Goal: Task Accomplishment & Management: Manage account settings

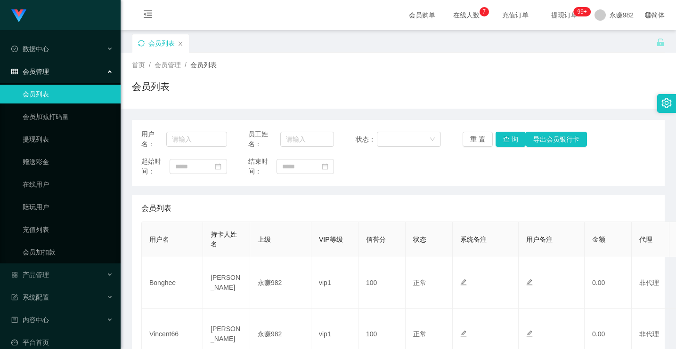
click at [139, 42] on icon "图标: sync" at bounding box center [141, 43] width 7 height 7
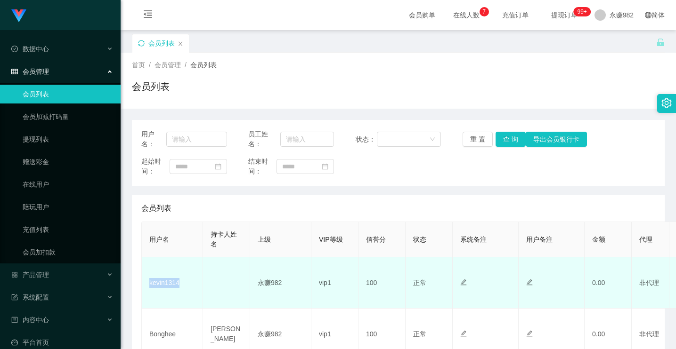
drag, startPoint x: 183, startPoint y: 285, endPoint x: 145, endPoint y: 282, distance: 37.8
click at [145, 282] on td "kevin1314" at bounding box center [172, 283] width 61 height 51
copy td "kevin1314"
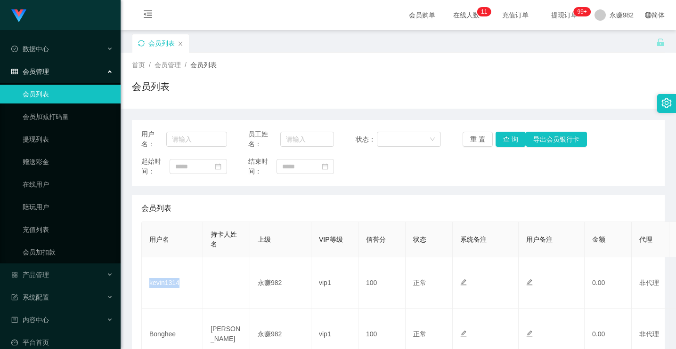
click at [73, 93] on link "会员列表" at bounding box center [68, 94] width 90 height 19
click at [143, 44] on icon "图标: sync" at bounding box center [141, 43] width 7 height 7
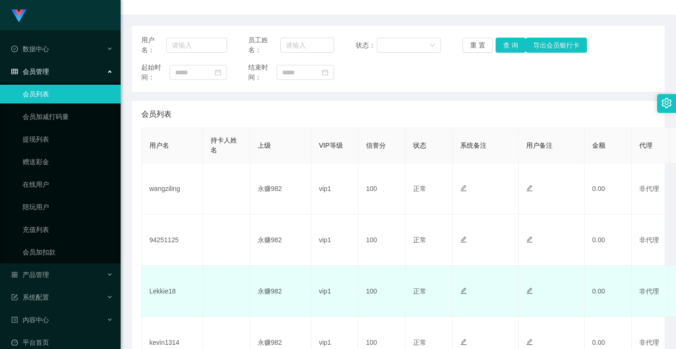
scroll to position [188, 0]
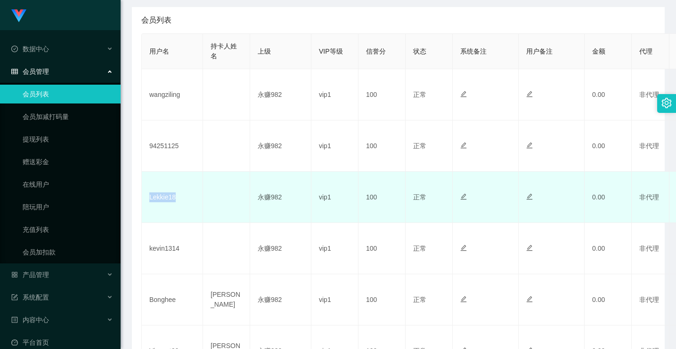
drag, startPoint x: 184, startPoint y: 202, endPoint x: 146, endPoint y: 197, distance: 38.0
click at [146, 197] on td "Lekkie18" at bounding box center [172, 197] width 61 height 51
copy td "Lekkie18"
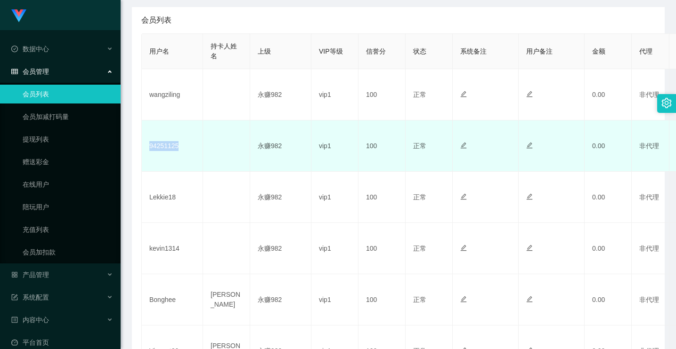
drag, startPoint x: 172, startPoint y: 146, endPoint x: 150, endPoint y: 146, distance: 22.1
click at [150, 146] on td "94251125" at bounding box center [172, 146] width 61 height 51
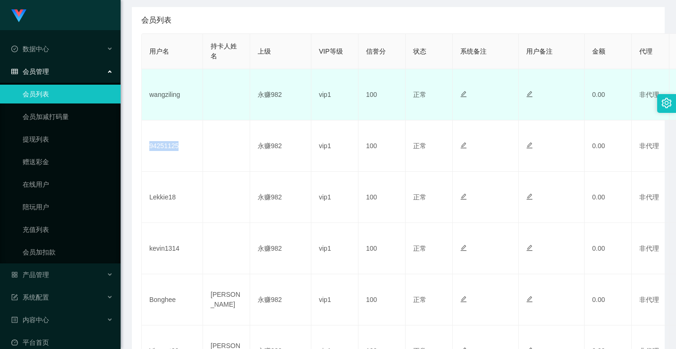
copy td "94251125"
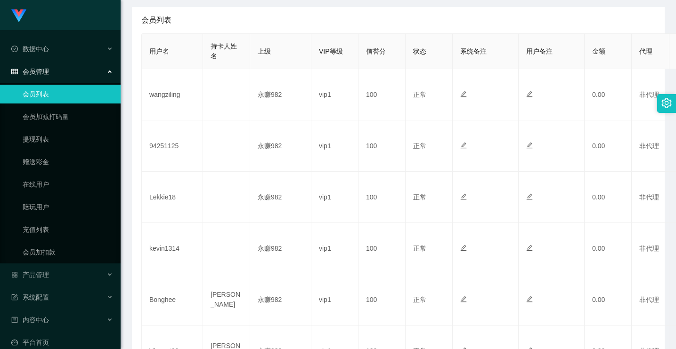
click at [132, 259] on div "会员列表 用户名 持卡人姓名 上级 VIP等级 信誉分 状态 系统备注 用户备注 金额 代理 ip 操作 wangziling 永赚982 vip1 100 …" at bounding box center [398, 309] width 532 height 605
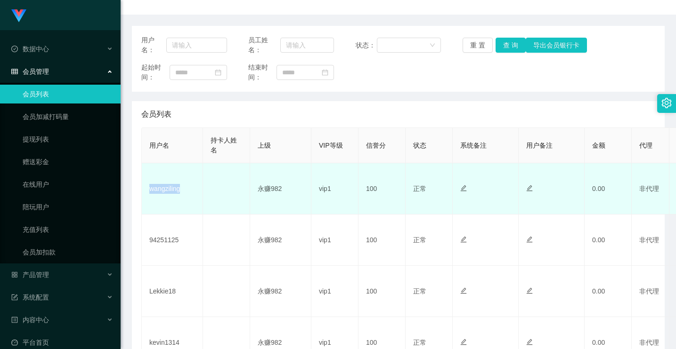
drag, startPoint x: 189, startPoint y: 189, endPoint x: 147, endPoint y: 176, distance: 44.4
click at [145, 186] on td "wangziling" at bounding box center [172, 188] width 61 height 51
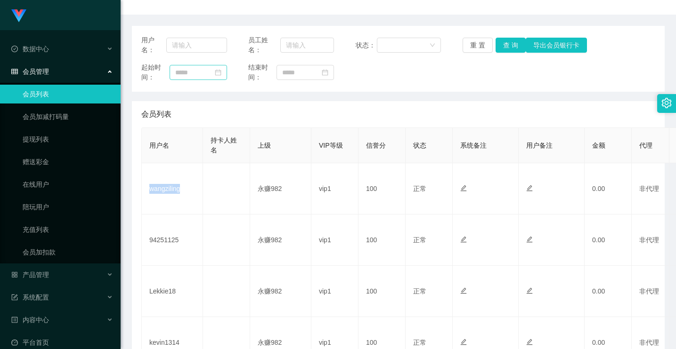
copy td "wangziling"
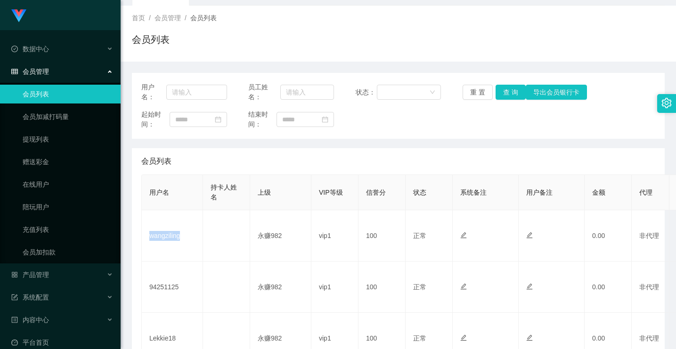
scroll to position [0, 0]
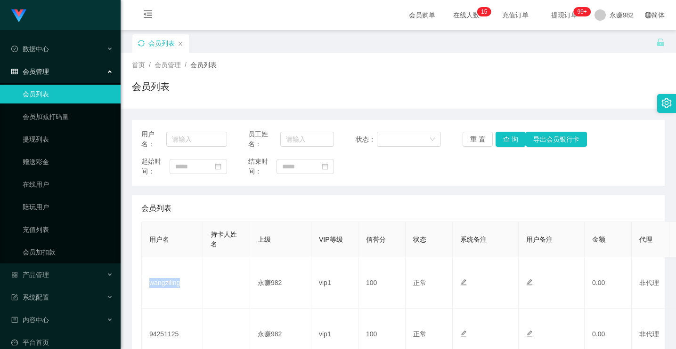
click at [139, 43] on icon "图标: sync" at bounding box center [141, 43] width 7 height 7
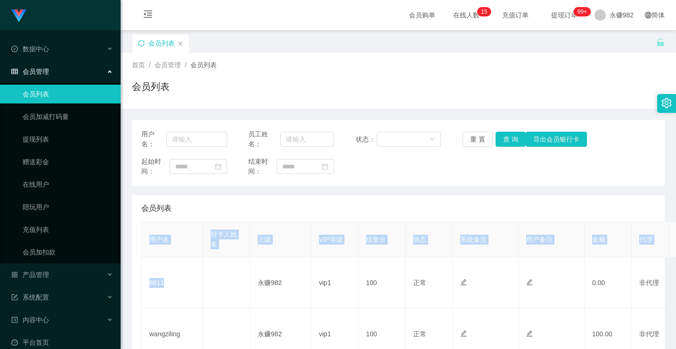
drag, startPoint x: 178, startPoint y: 283, endPoint x: 137, endPoint y: 282, distance: 41.5
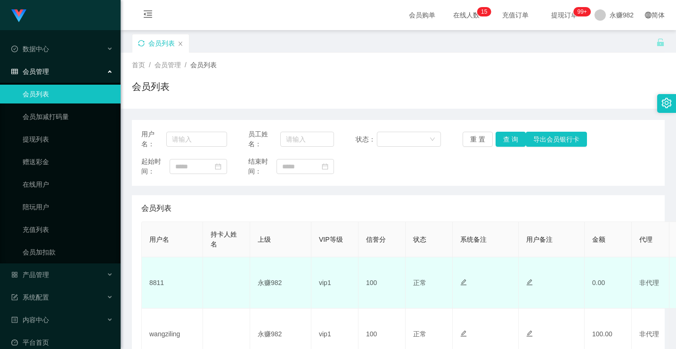
drag, startPoint x: 205, startPoint y: 302, endPoint x: 195, endPoint y: 294, distance: 12.4
click at [204, 302] on td at bounding box center [226, 283] width 47 height 51
drag, startPoint x: 184, startPoint y: 283, endPoint x: 145, endPoint y: 286, distance: 38.7
click at [145, 286] on td "8811" at bounding box center [172, 283] width 61 height 51
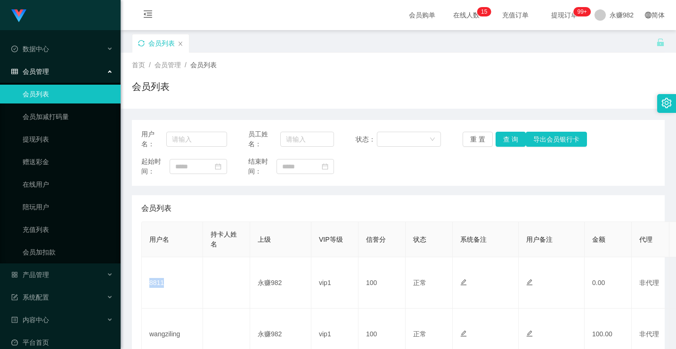
copy td "8811"
click at [204, 80] on div "会员列表" at bounding box center [398, 91] width 532 height 22
click at [136, 42] on div "会员列表" at bounding box center [160, 43] width 56 height 18
click at [141, 43] on icon "图标: sync" at bounding box center [141, 43] width 7 height 7
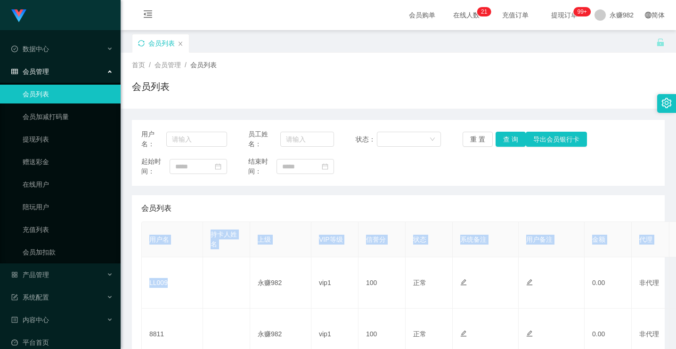
drag, startPoint x: 173, startPoint y: 284, endPoint x: 139, endPoint y: 285, distance: 33.4
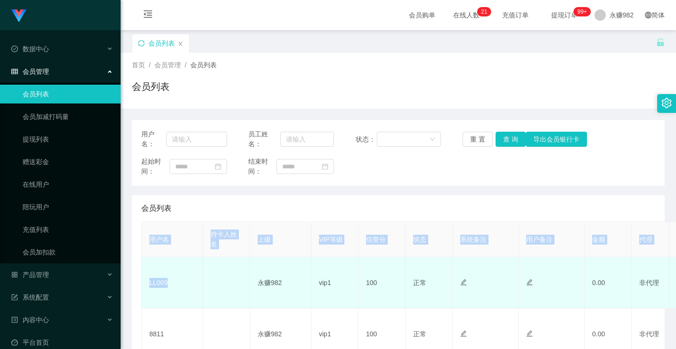
click at [184, 286] on td "LL009" at bounding box center [172, 283] width 61 height 51
drag, startPoint x: 154, startPoint y: 290, endPoint x: 149, endPoint y: 288, distance: 4.9
click at [149, 288] on td "LL009" at bounding box center [172, 283] width 61 height 51
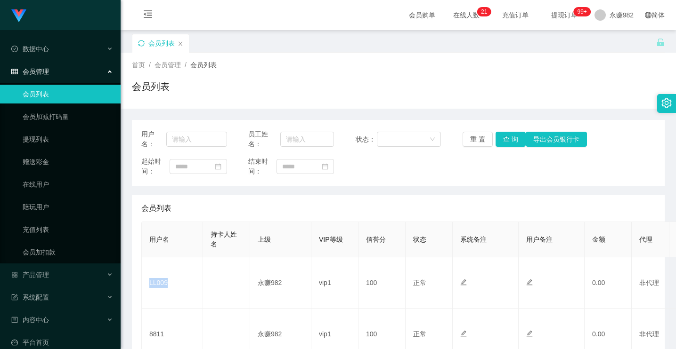
copy td "LL009"
drag, startPoint x: 130, startPoint y: 263, endPoint x: 133, endPoint y: 257, distance: 6.7
click at [144, 46] on icon "图标: sync" at bounding box center [141, 43] width 7 height 7
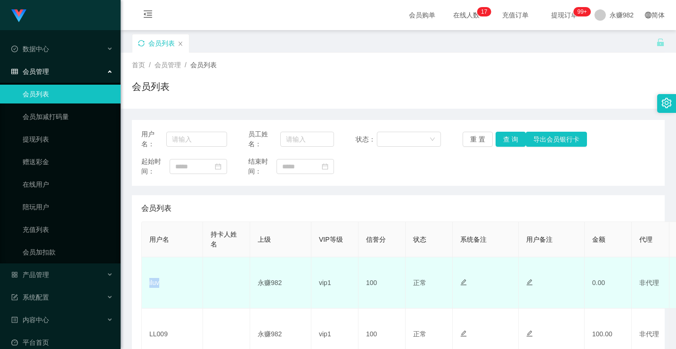
drag, startPoint x: 173, startPoint y: 280, endPoint x: 146, endPoint y: 281, distance: 26.9
click at [146, 281] on td "iluv" at bounding box center [172, 283] width 61 height 51
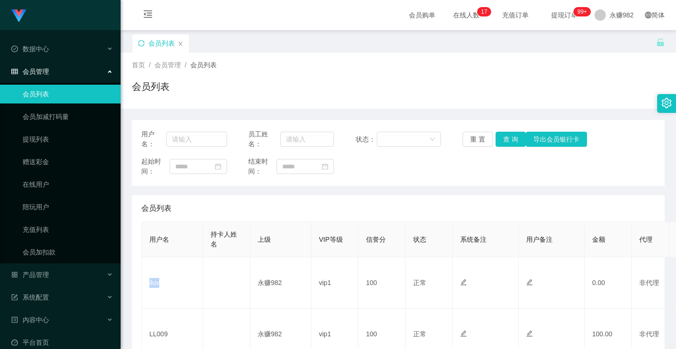
copy td "iluv"
drag, startPoint x: 129, startPoint y: 238, endPoint x: 143, endPoint y: 220, distance: 21.8
click at [144, 44] on div "会员列表" at bounding box center [160, 43] width 56 height 18
click at [144, 43] on icon "图标: sync" at bounding box center [141, 43] width 7 height 7
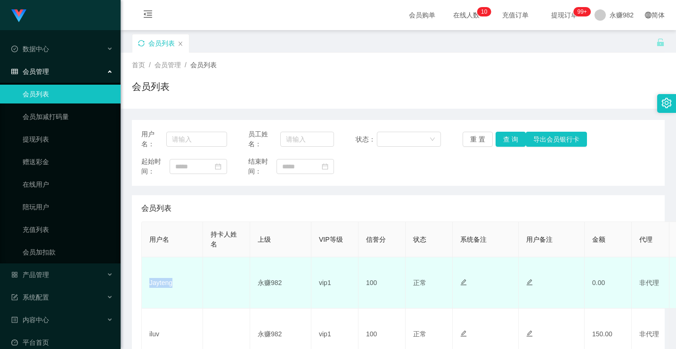
drag, startPoint x: 184, startPoint y: 287, endPoint x: 145, endPoint y: 280, distance: 38.8
click at [145, 280] on td "Jayteng" at bounding box center [172, 283] width 61 height 51
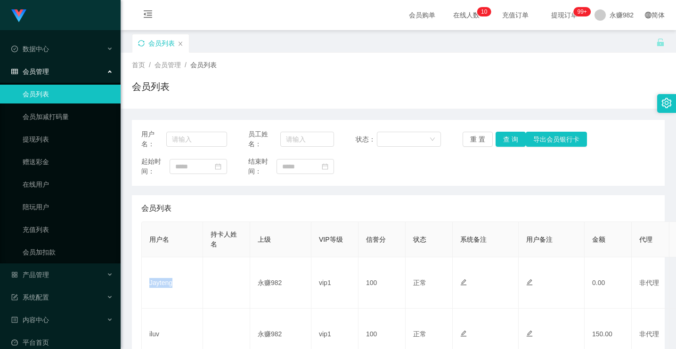
copy td "Jayteng"
click at [142, 46] on icon "图标: sync" at bounding box center [141, 43] width 7 height 7
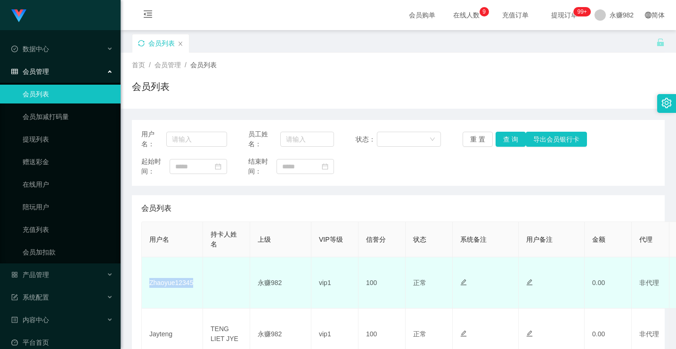
drag, startPoint x: 195, startPoint y: 285, endPoint x: 148, endPoint y: 283, distance: 47.1
click at [148, 283] on td "Zhaoyue12345" at bounding box center [172, 283] width 61 height 51
copy td "Zhaoyue12345"
